Goal: Task Accomplishment & Management: Manage account settings

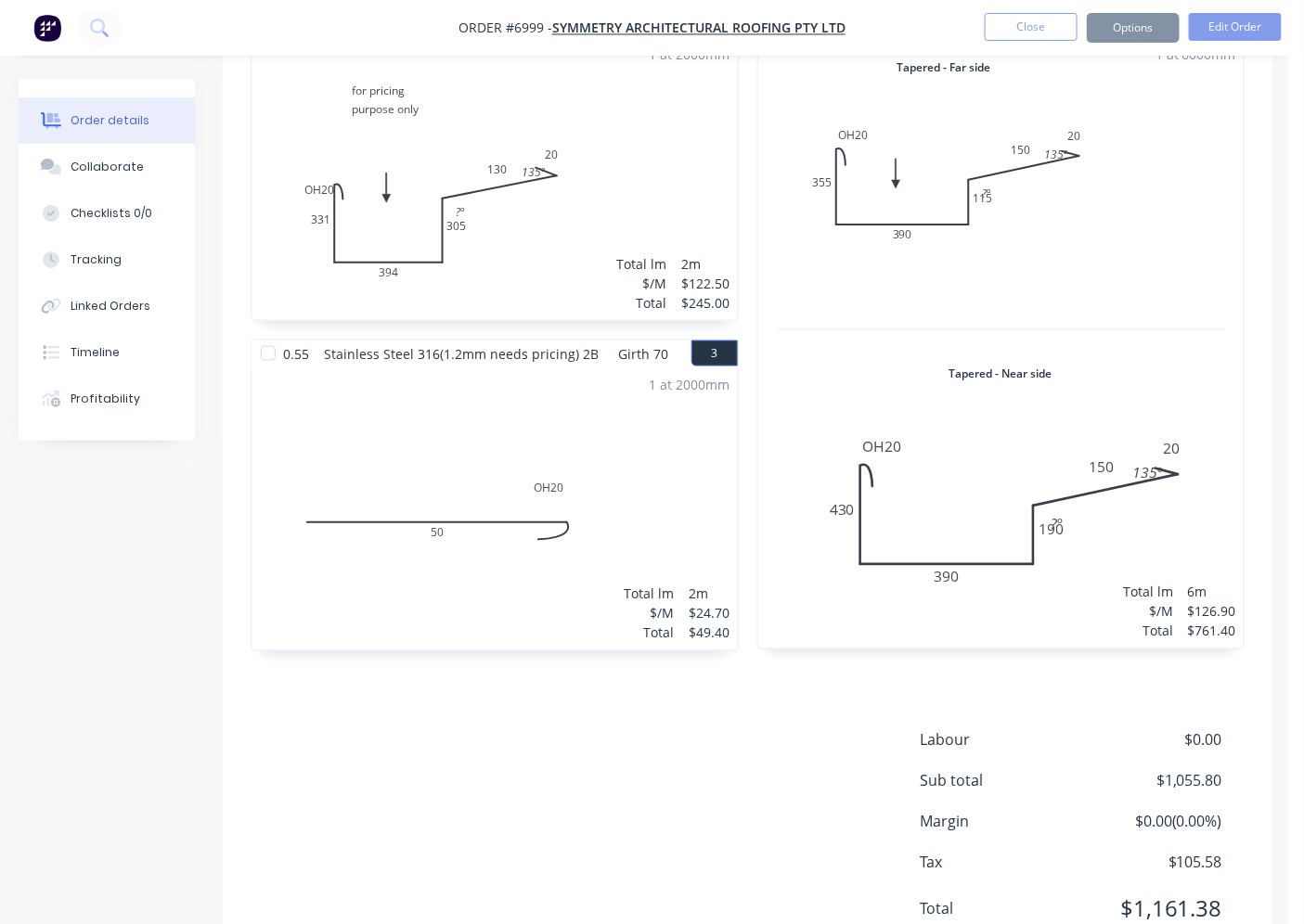
scroll to position [688, 0]
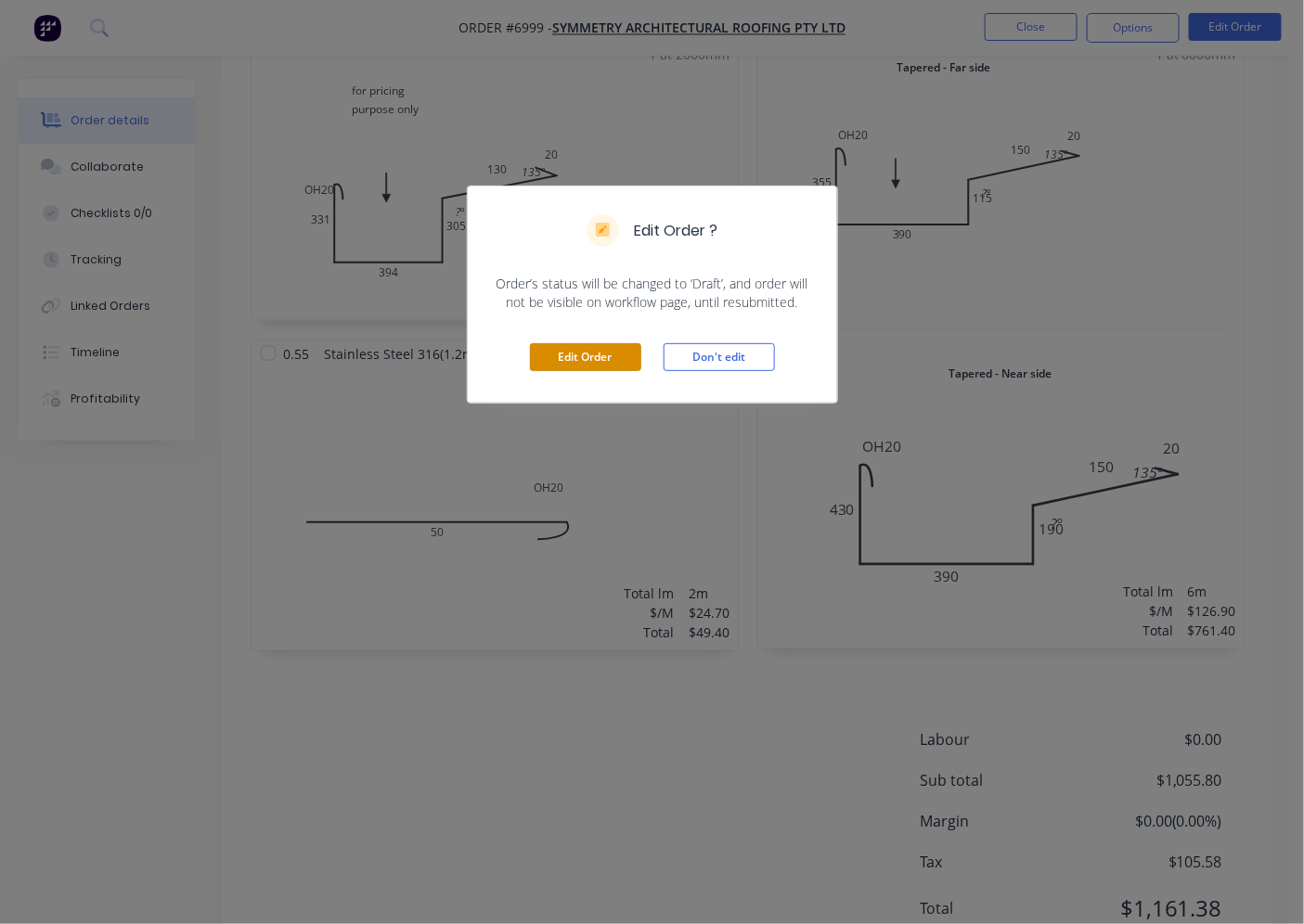
click at [597, 355] on button "Edit Order" at bounding box center [585, 357] width 112 height 28
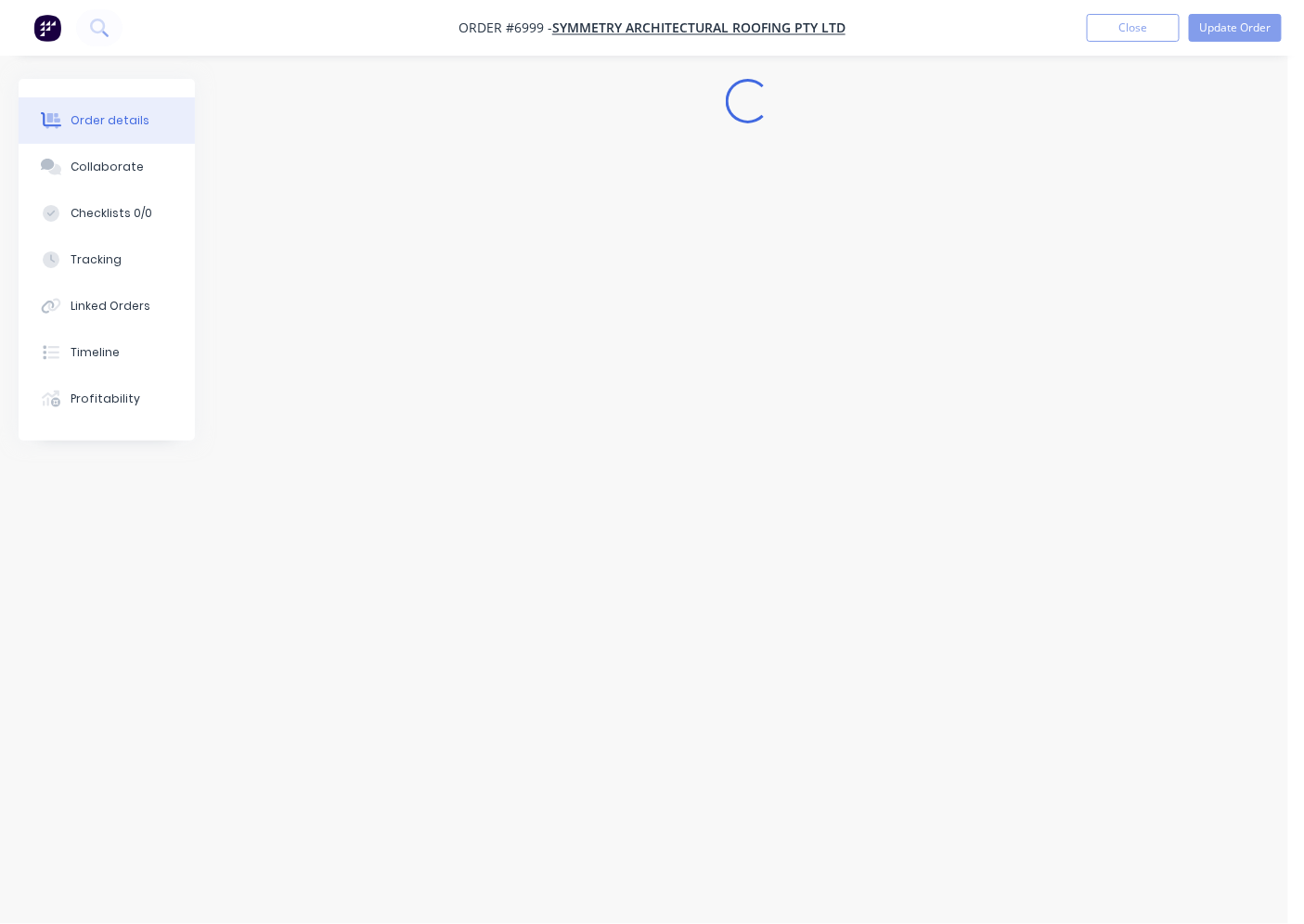
scroll to position [0, 0]
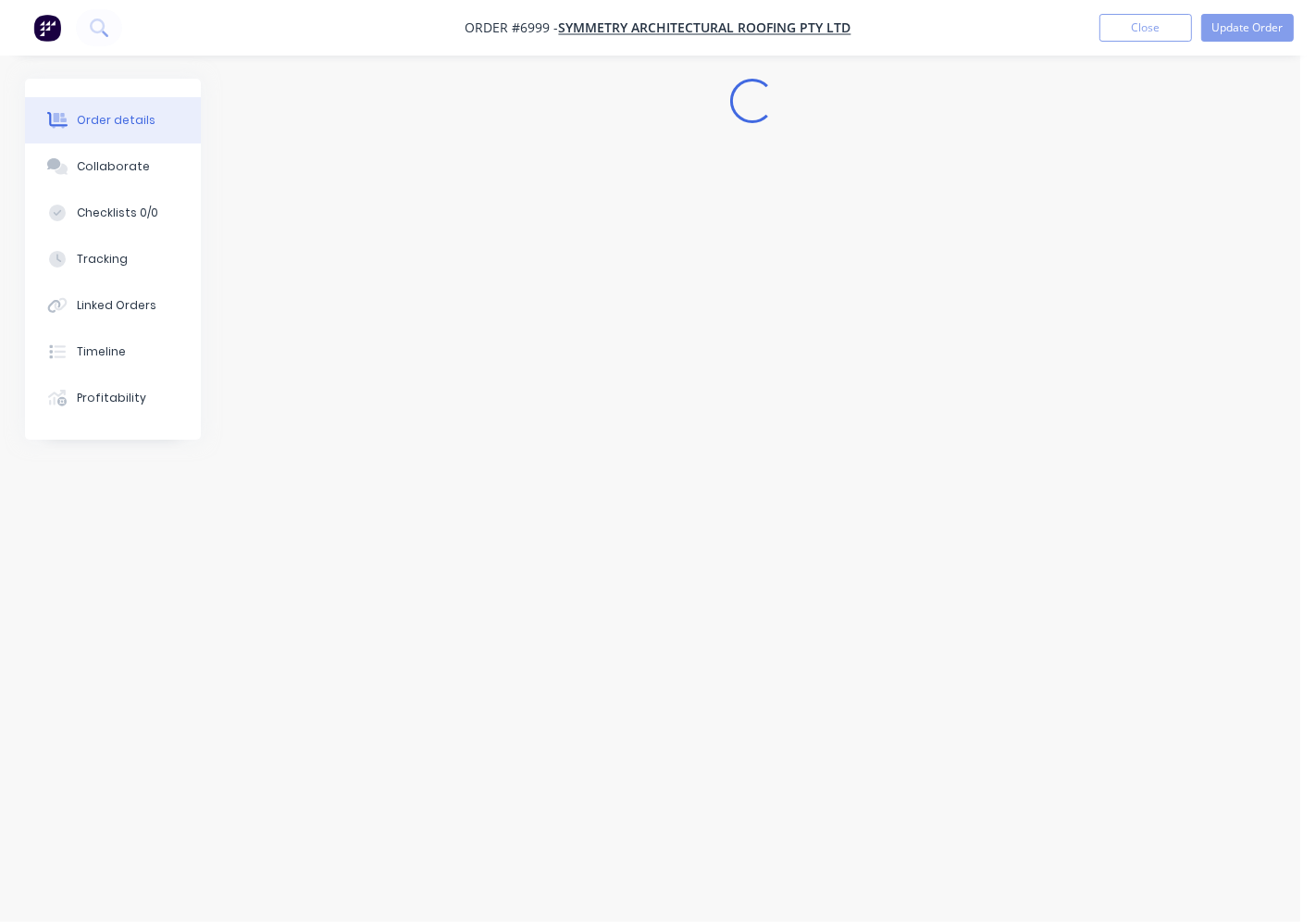
click at [457, 456] on div "Edit Order ? Order’s status will be changed to ‘Draft’, and order will not be v…" at bounding box center [658, 461] width 1316 height 922
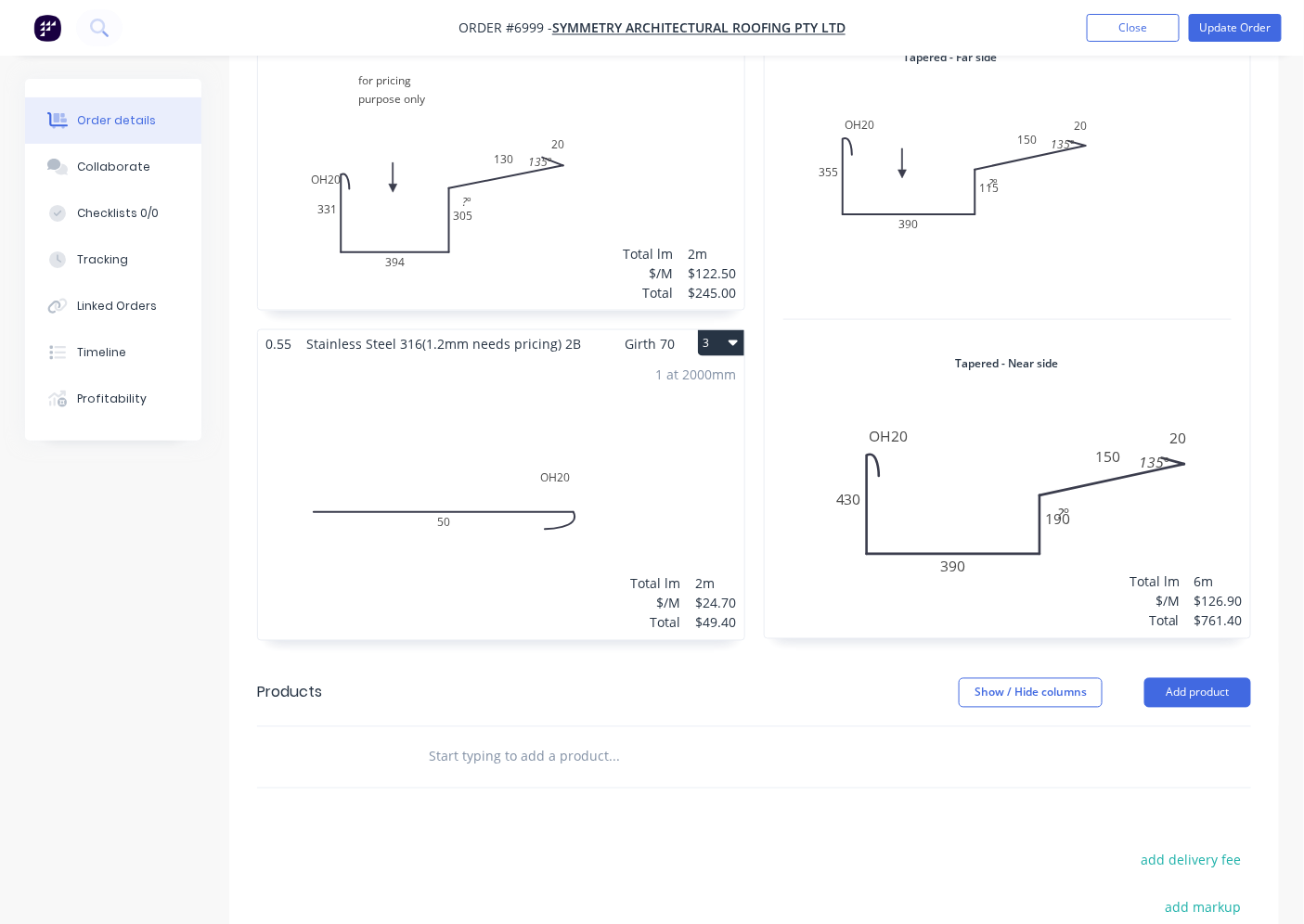
click at [555, 544] on div "1 at 2000mm Total lm $/M Total 2m $24.70 $49.40" at bounding box center [501, 498] width 486 height 283
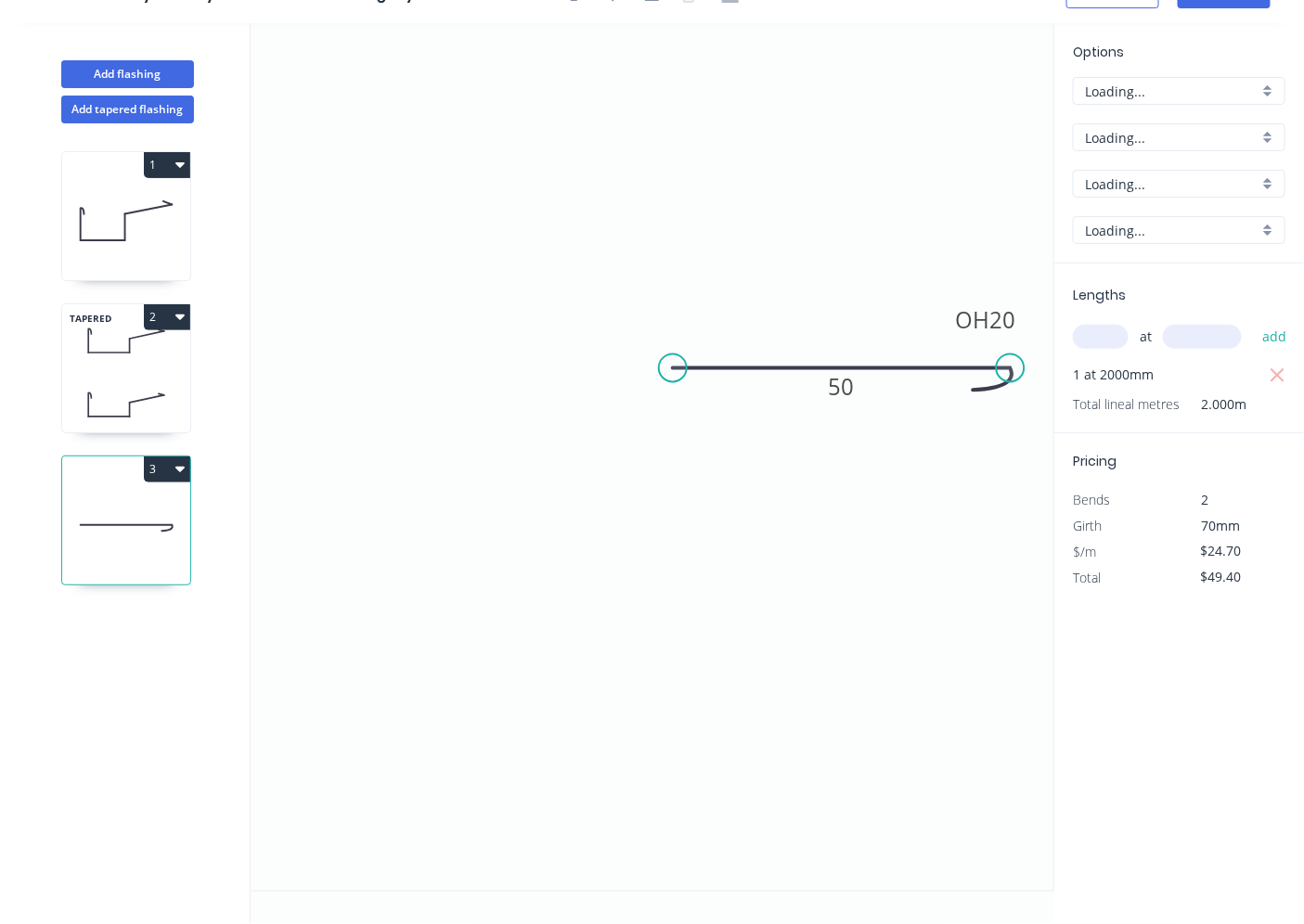
scroll to position [34, 0]
drag, startPoint x: 821, startPoint y: 386, endPoint x: 835, endPoint y: 396, distance: 17.2
click at [824, 388] on g "50" at bounding box center [840, 386] width 60 height 37
drag, startPoint x: 855, startPoint y: 346, endPoint x: 860, endPoint y: 394, distance: 48.3
click at [860, 394] on icon "0 OH 20 50" at bounding box center [652, 456] width 803 height 867
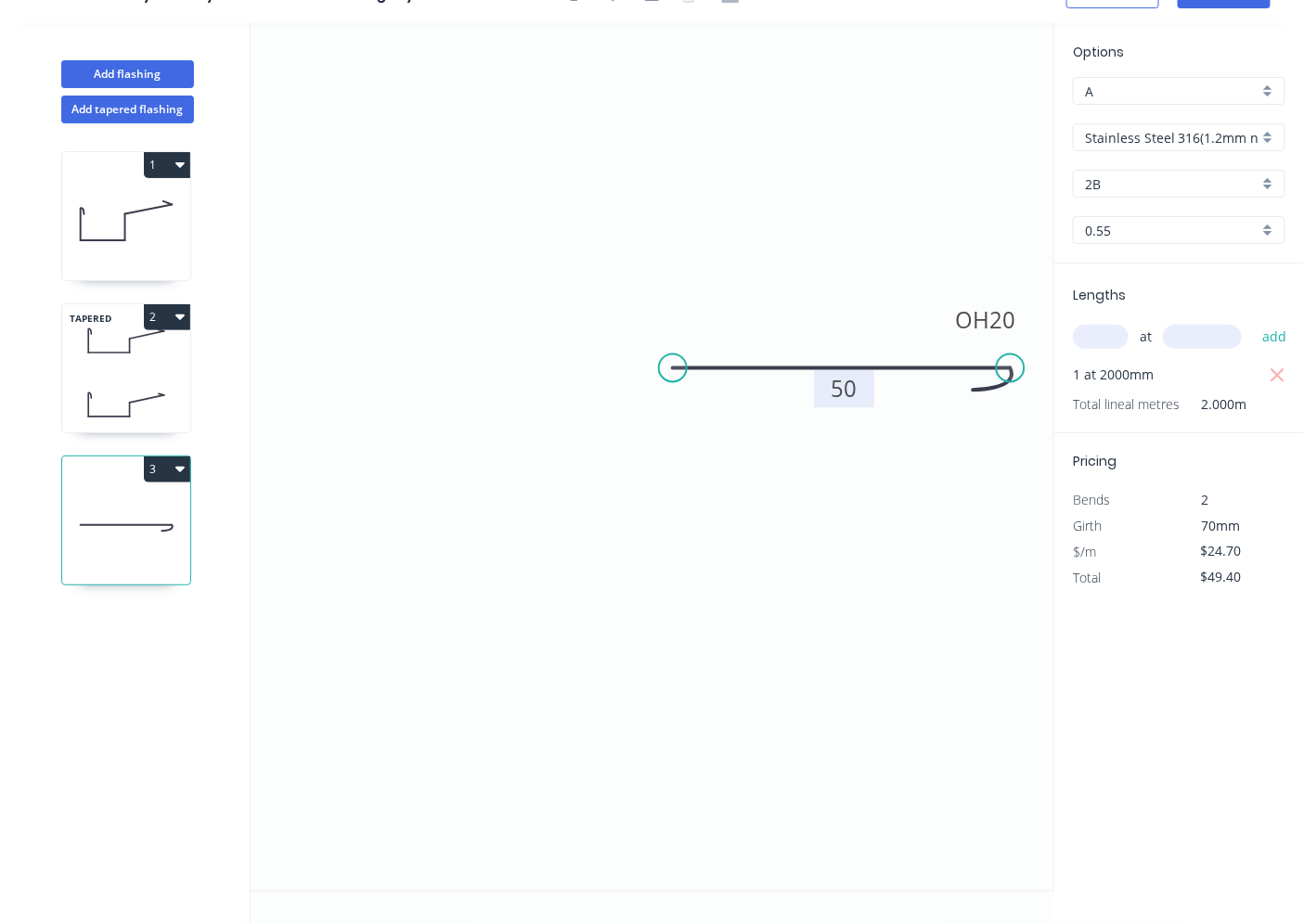
click at [861, 393] on rect at bounding box center [844, 390] width 37 height 26
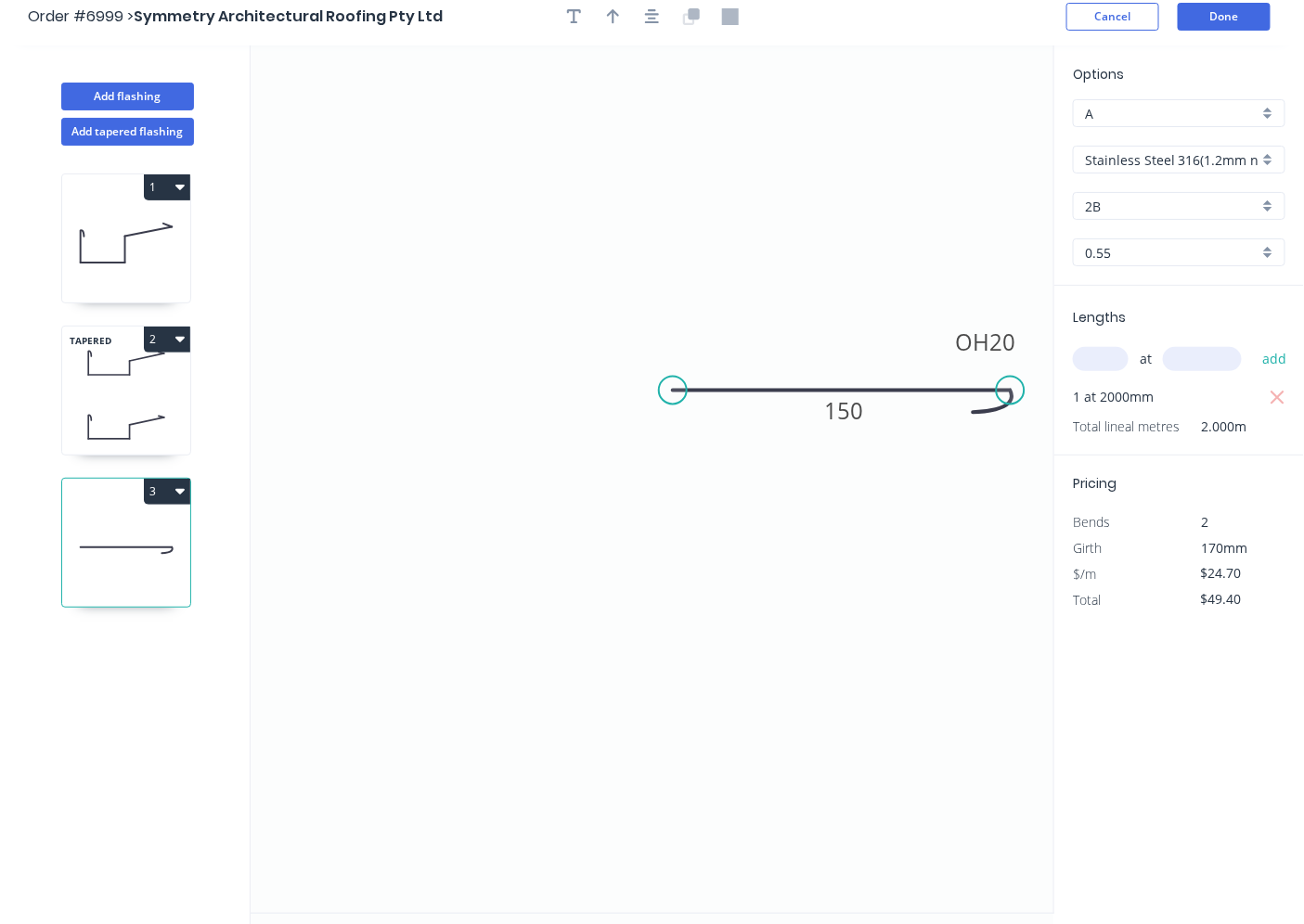
scroll to position [0, 0]
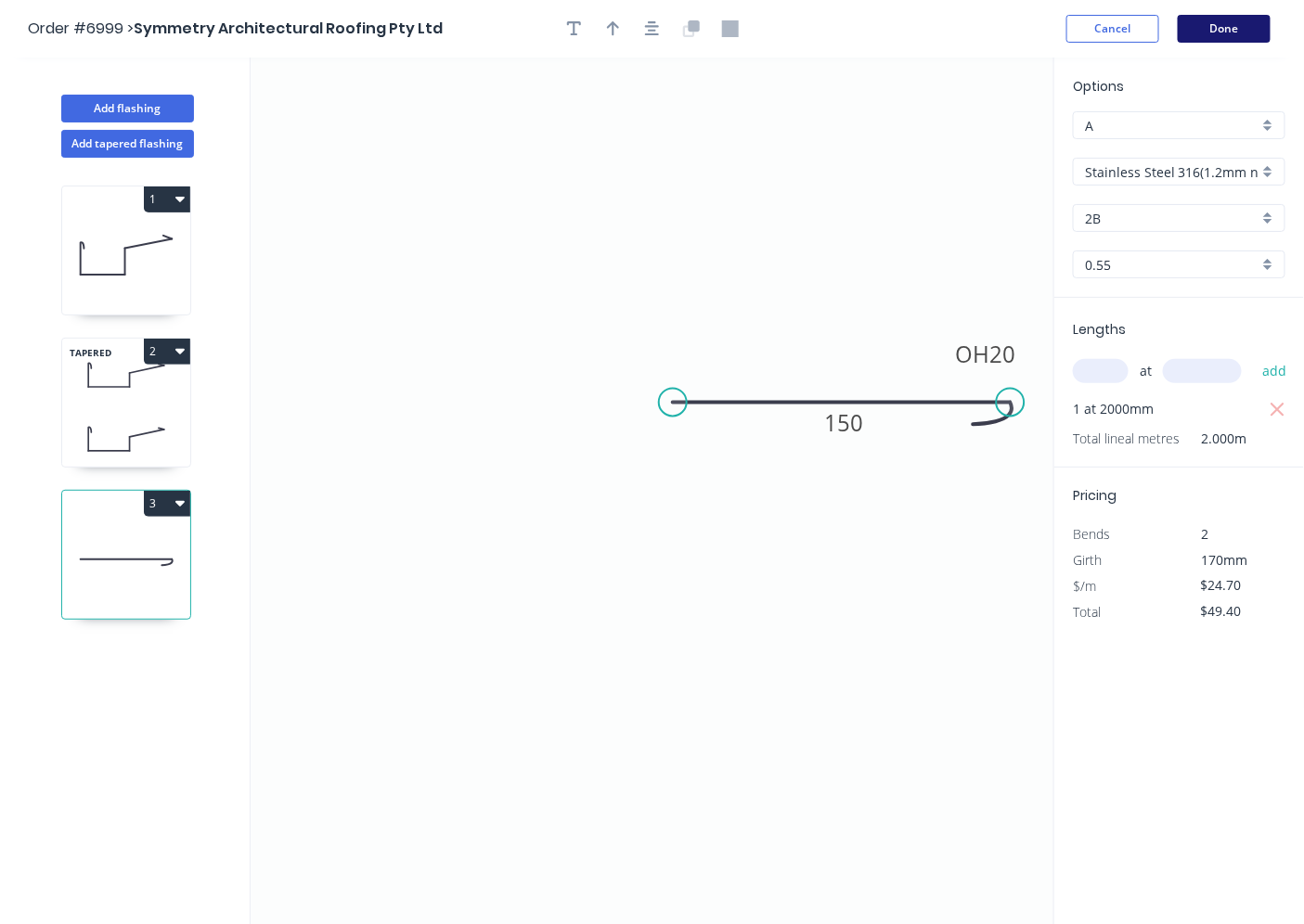
click at [1192, 21] on button "Done" at bounding box center [1223, 29] width 93 height 28
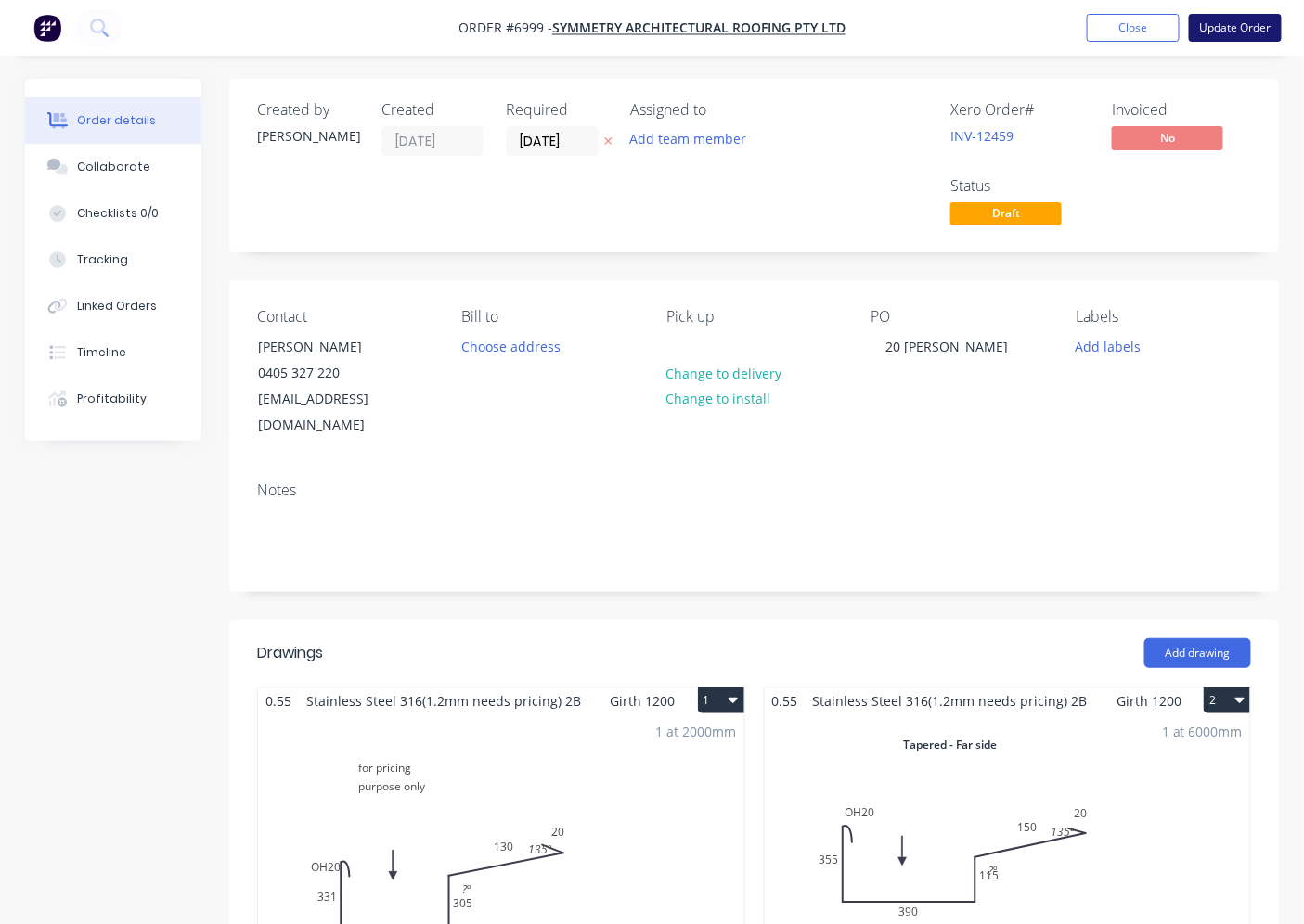
click at [1207, 31] on button "Update Order" at bounding box center [1234, 28] width 93 height 28
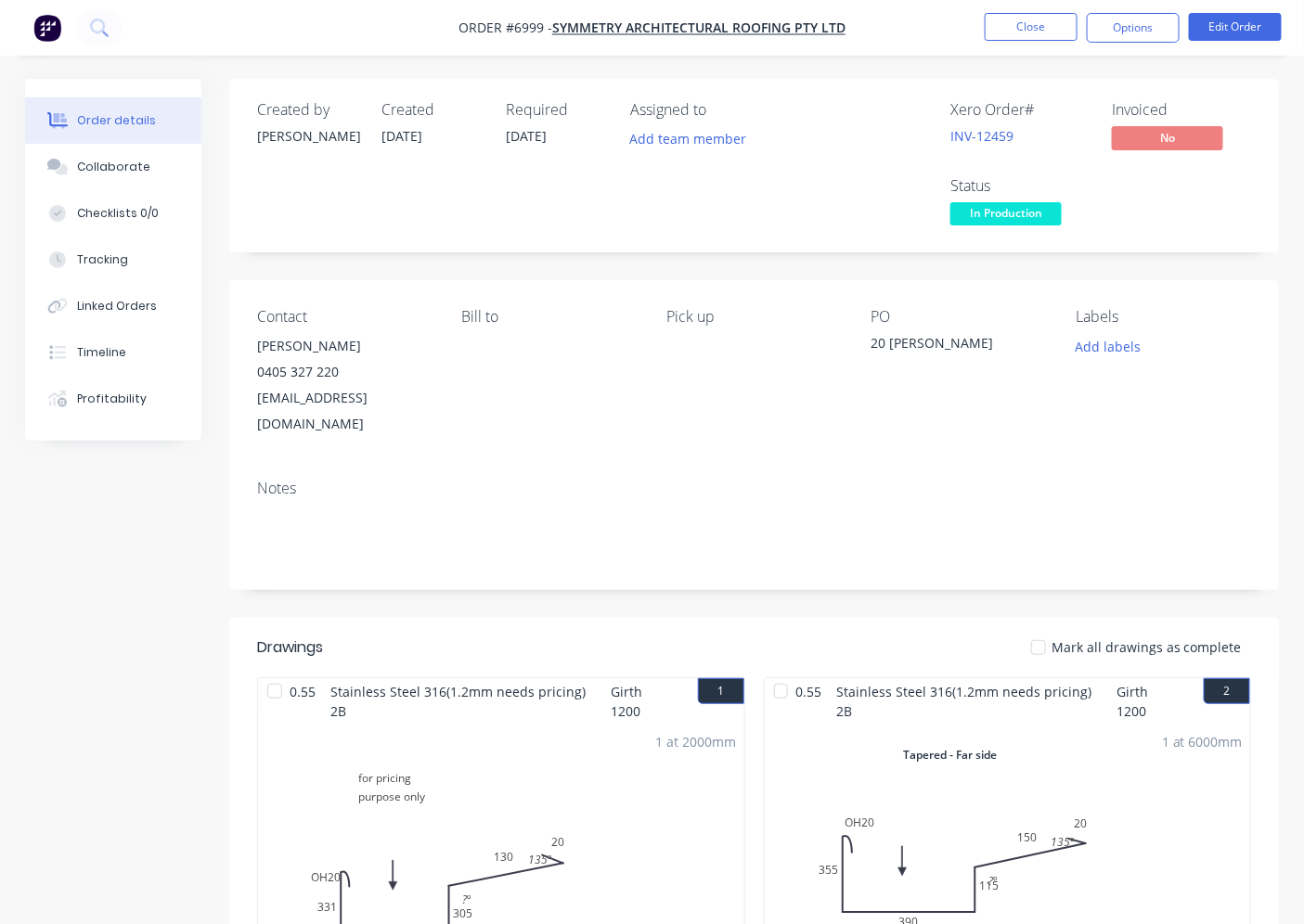
drag, startPoint x: 1050, startPoint y: 626, endPoint x: 1024, endPoint y: 580, distance: 52.8
click at [1043, 628] on div at bounding box center [1038, 647] width 37 height 37
click at [999, 222] on span "In Production" at bounding box center [1005, 214] width 112 height 23
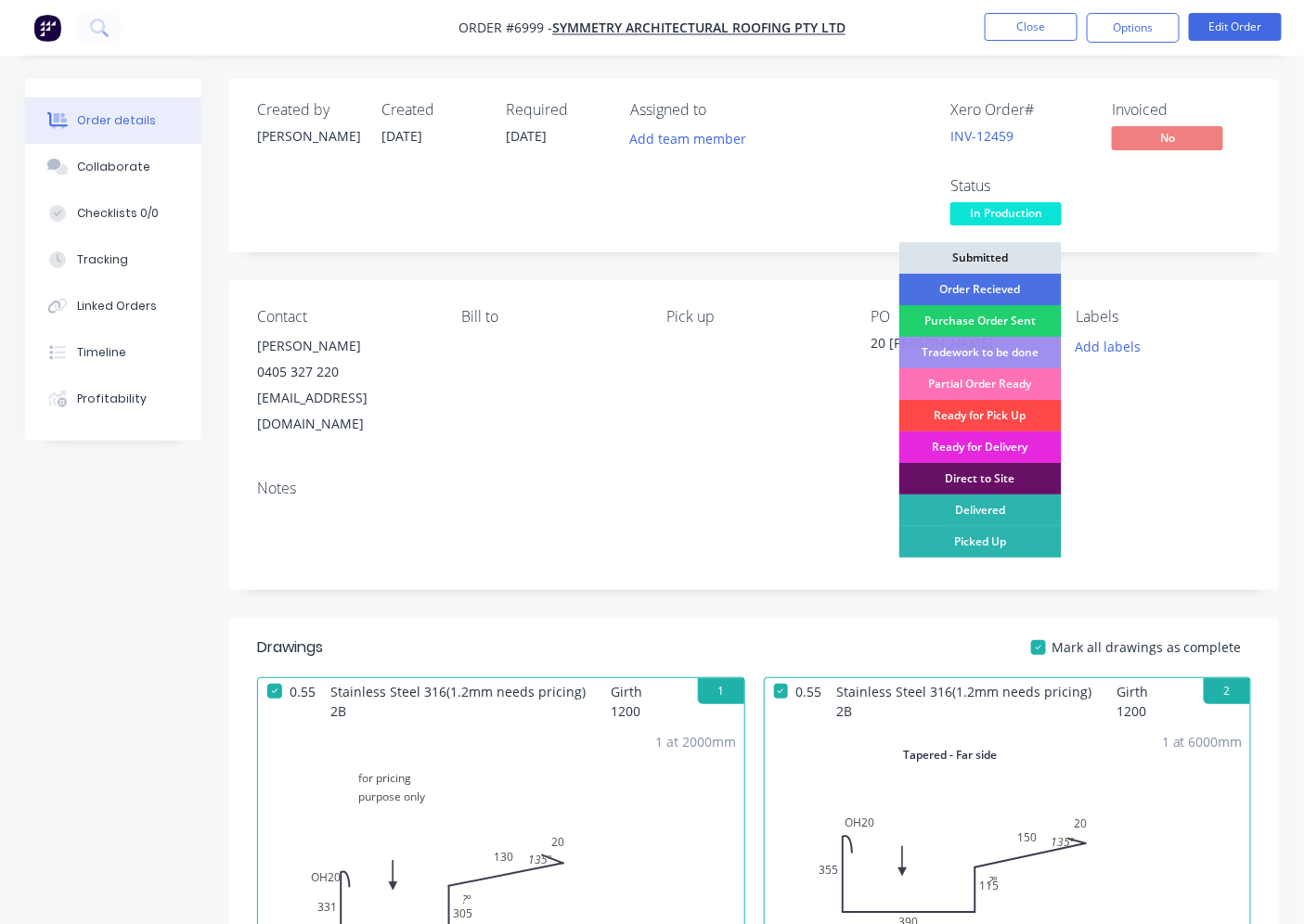
click at [1008, 404] on div "Ready for Pick Up" at bounding box center [980, 415] width 162 height 31
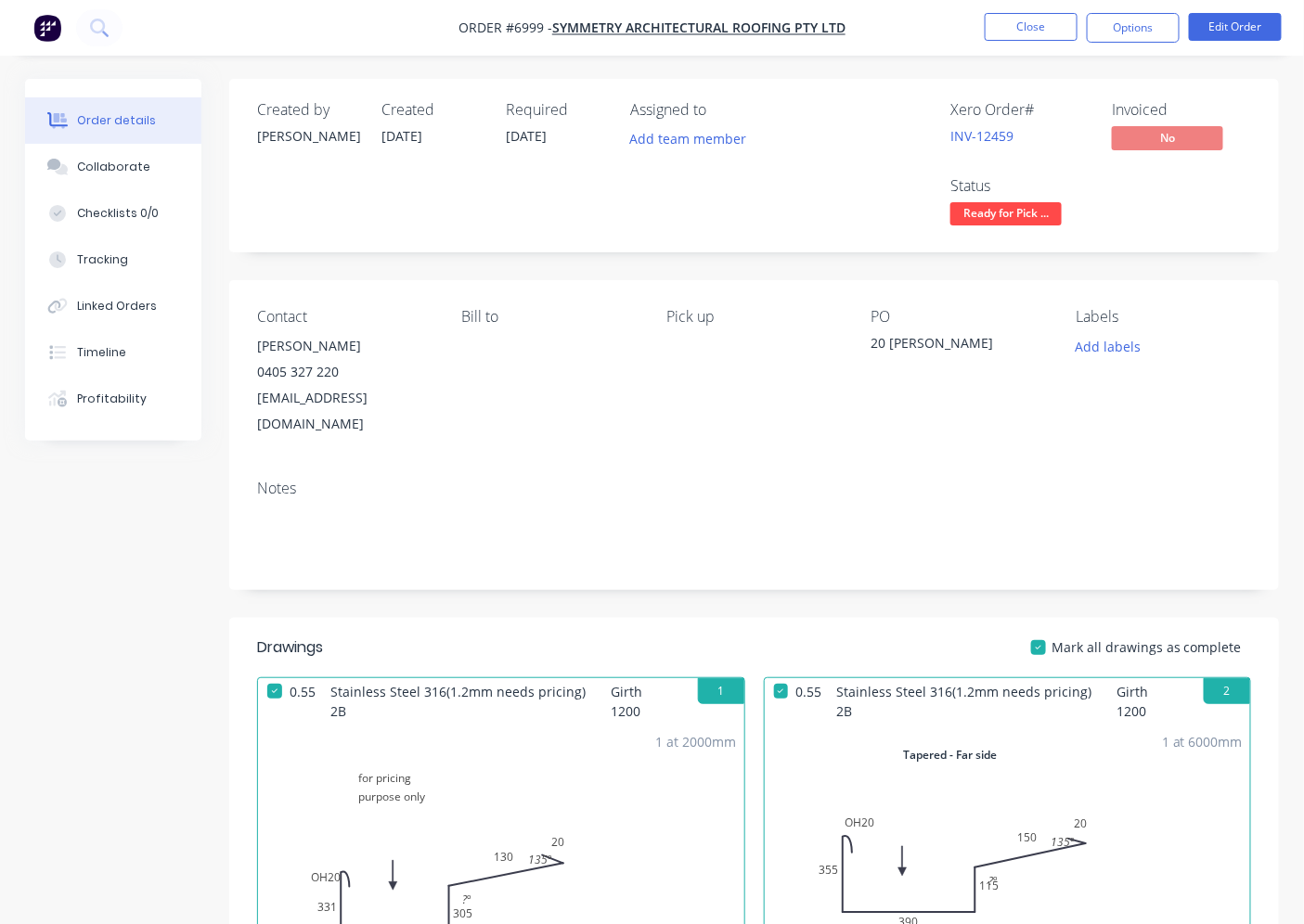
drag, startPoint x: 1128, startPoint y: 30, endPoint x: 1128, endPoint y: 43, distance: 13.0
click at [1128, 35] on button "Options" at bounding box center [1132, 28] width 93 height 30
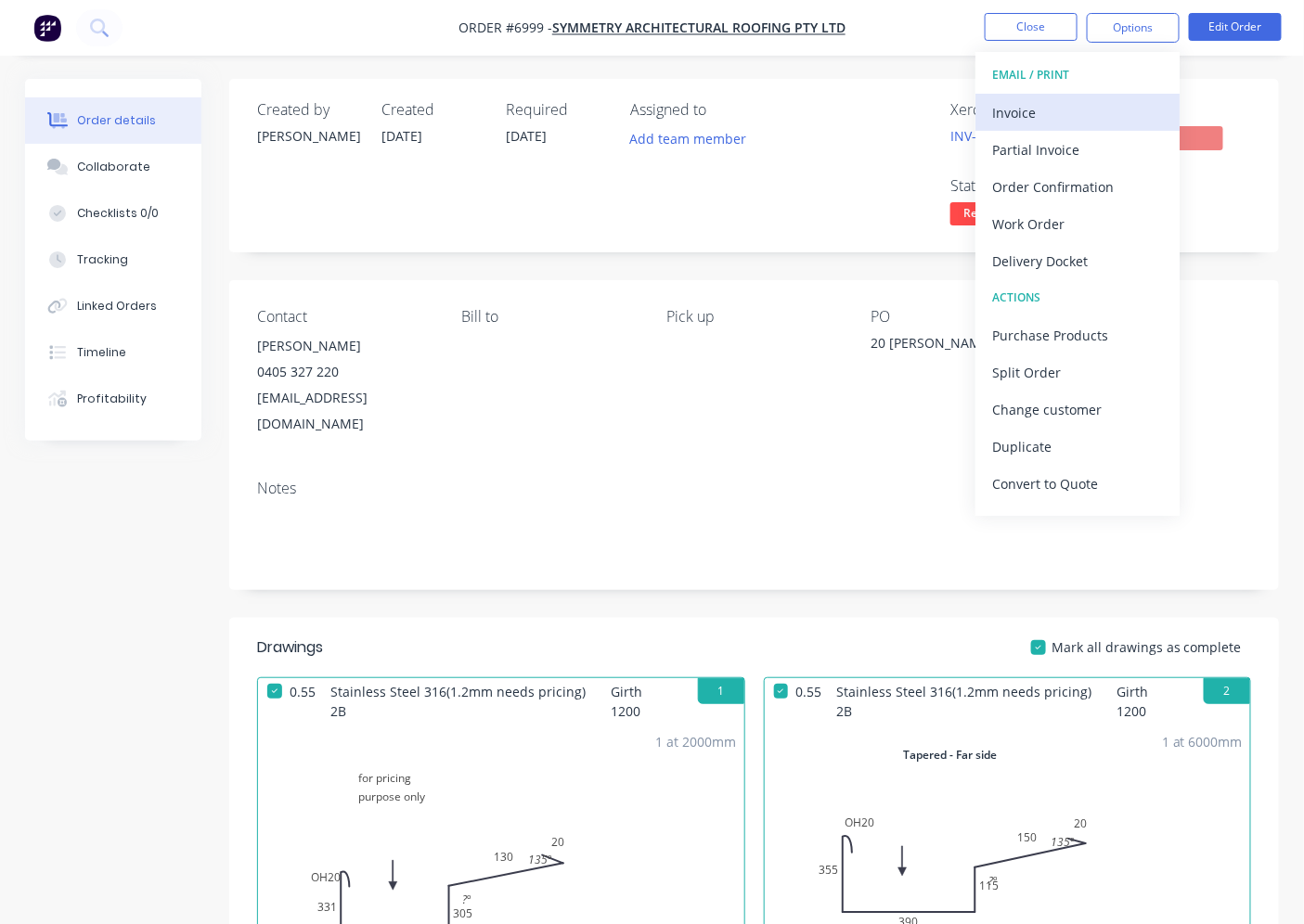
click at [1053, 117] on div "Invoice" at bounding box center [1077, 113] width 171 height 27
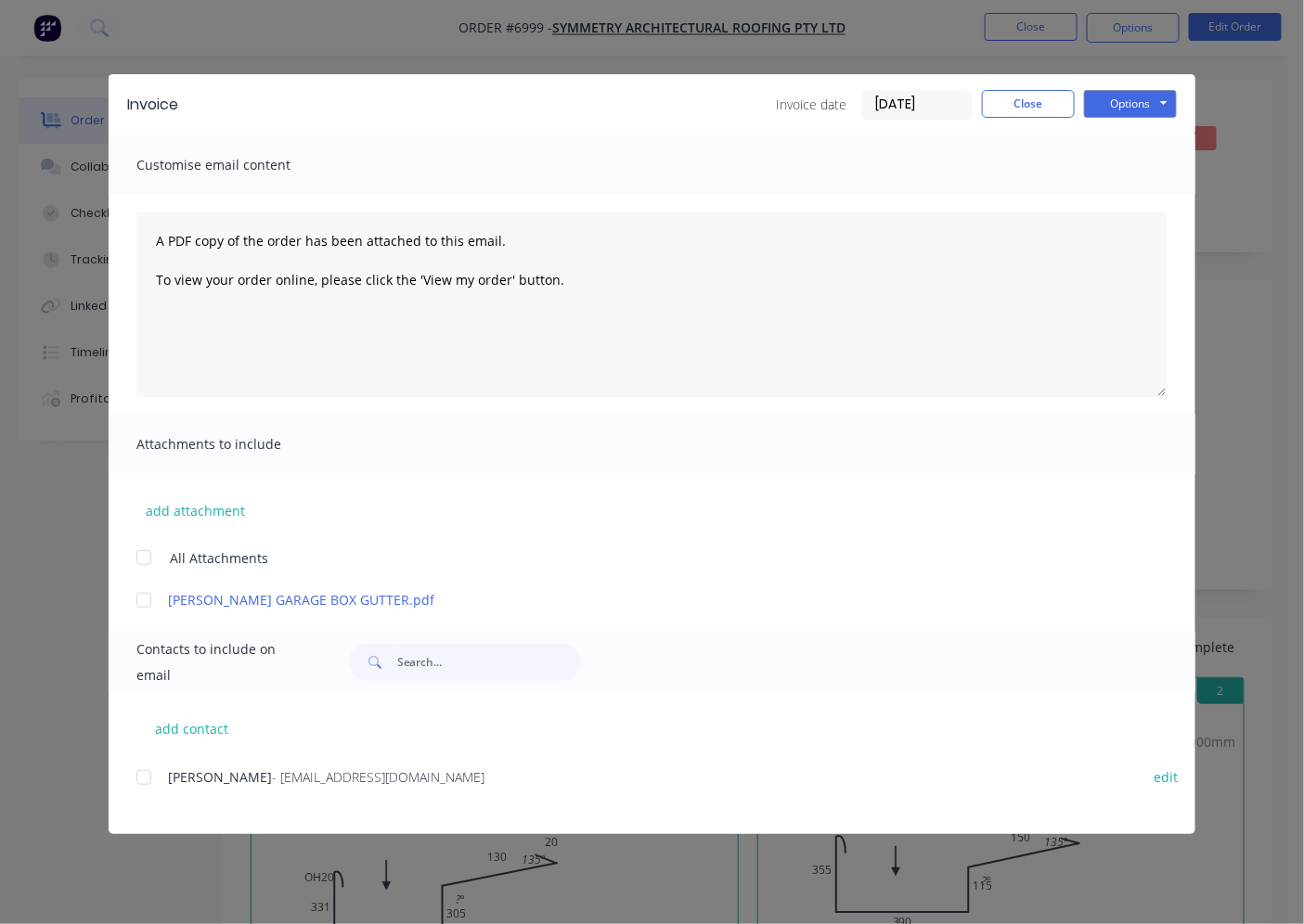
click at [154, 773] on div at bounding box center [143, 777] width 37 height 37
click at [1174, 122] on div "Invoice Invoice date [DATE] Close Options Preview Print Email" at bounding box center [652, 104] width 1087 height 60
click at [1170, 108] on button "Options" at bounding box center [1129, 103] width 93 height 28
click at [1132, 201] on button "Email" at bounding box center [1143, 198] width 118 height 31
click at [1043, 113] on button "Close" at bounding box center [1027, 103] width 93 height 28
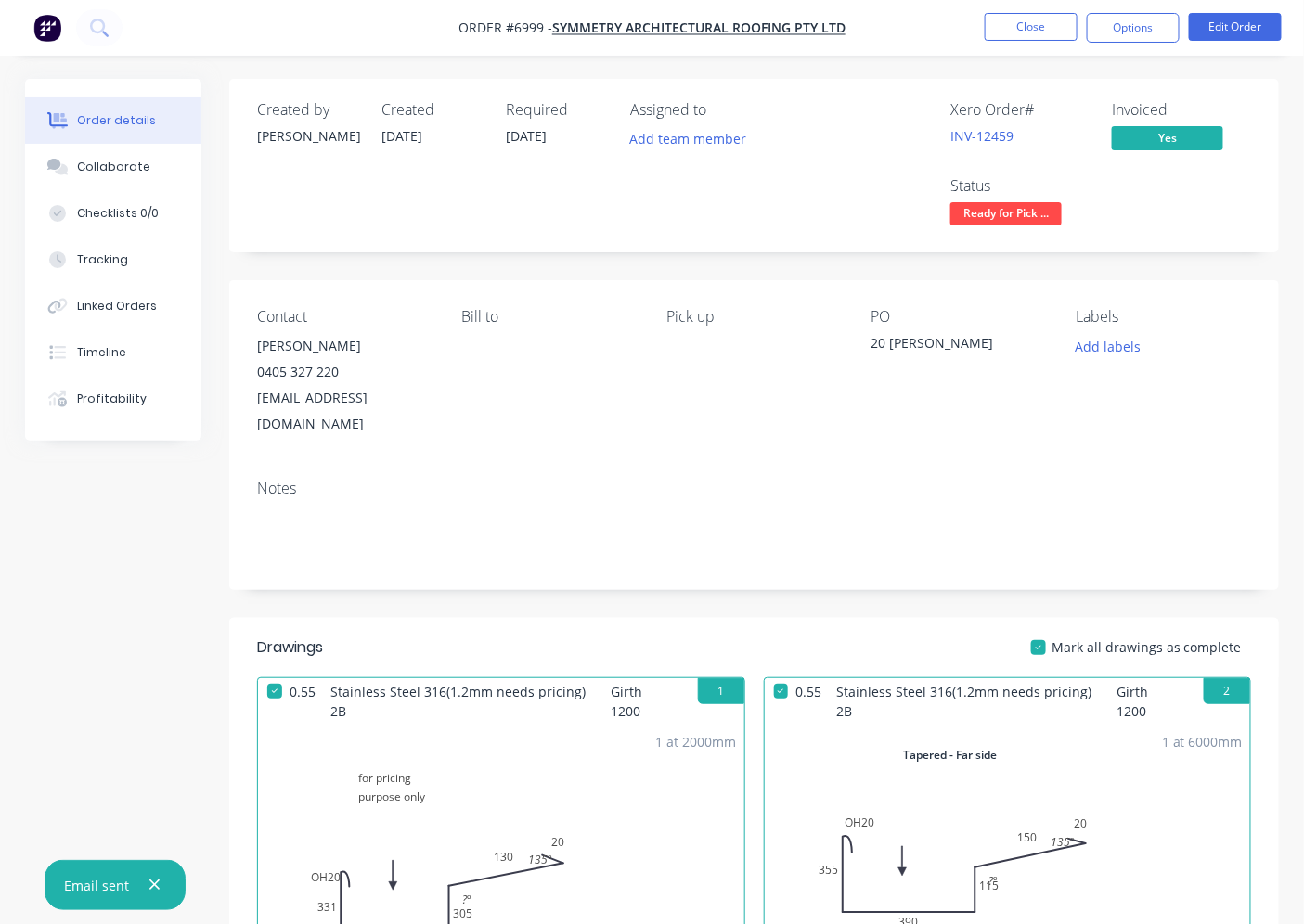
click at [1017, 43] on nav "Order #6999 - Symmetry Architectural Roofing Pty Ltd Close Options Edit Order" at bounding box center [652, 28] width 1304 height 55
click at [1028, 30] on button "Close" at bounding box center [1030, 27] width 93 height 28
